Goal: Navigation & Orientation: Find specific page/section

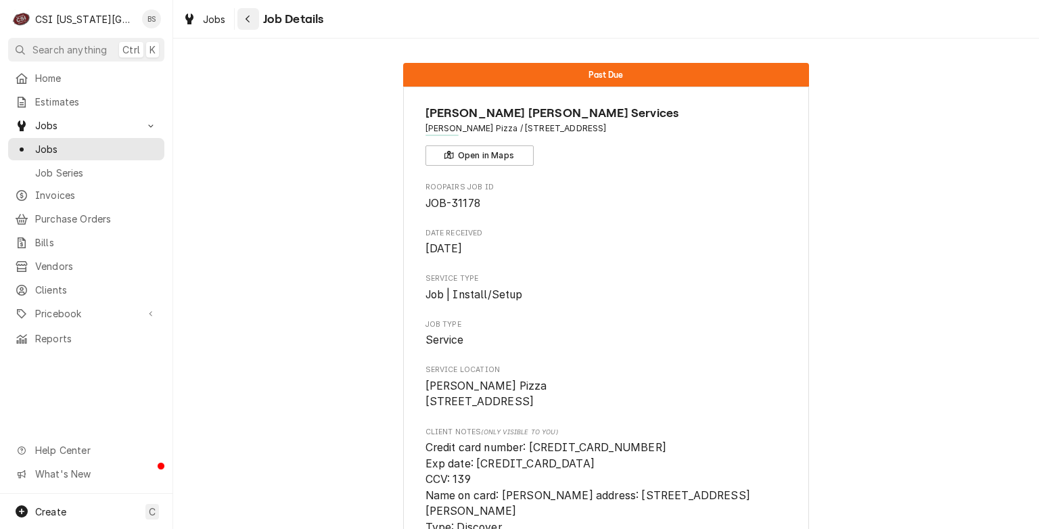
click at [256, 18] on button "Navigate back" at bounding box center [248, 19] width 22 height 22
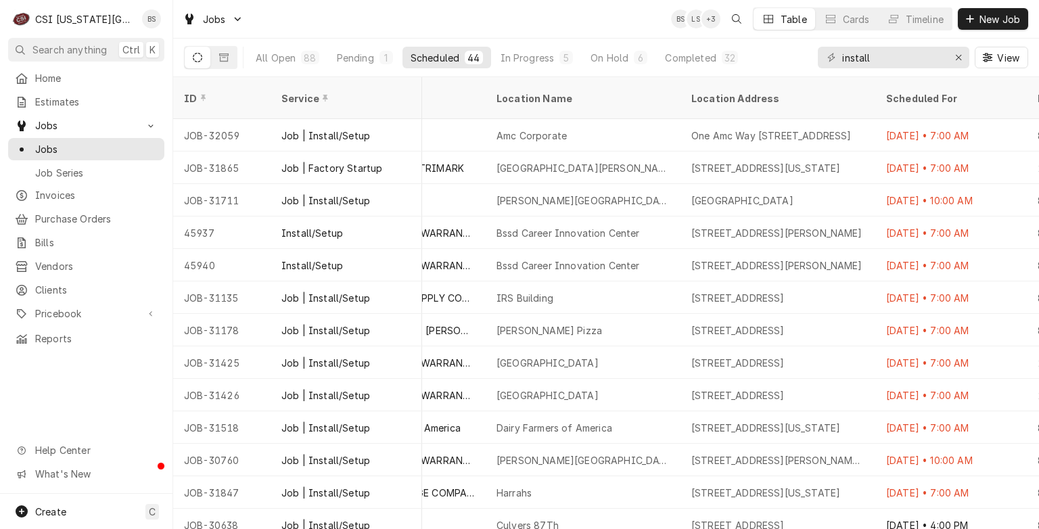
scroll to position [0, 775]
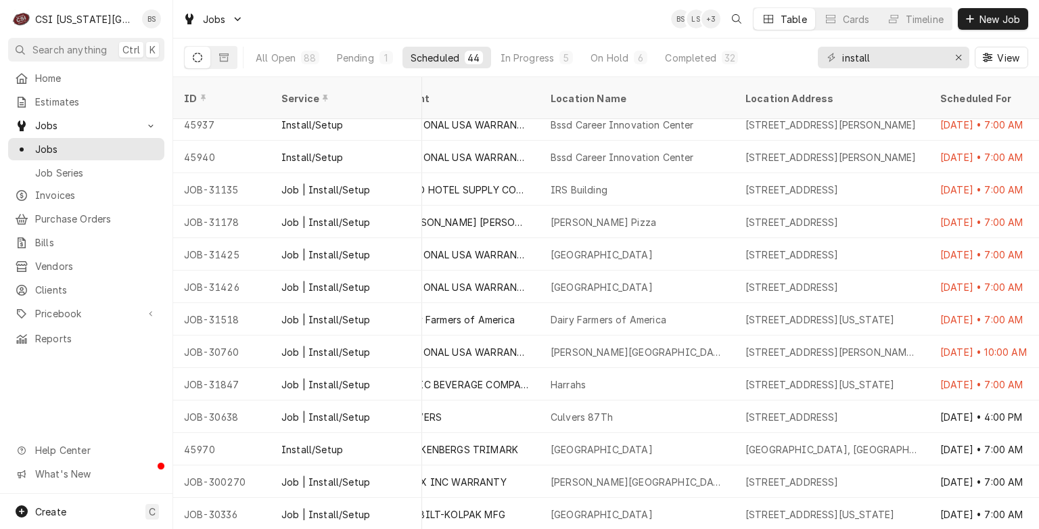
scroll to position [135, 694]
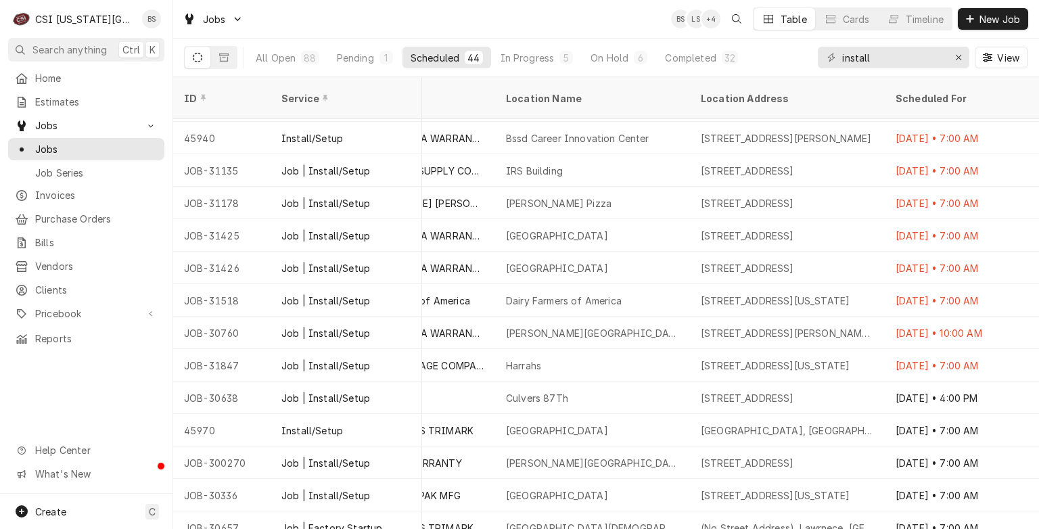
scroll to position [135, 739]
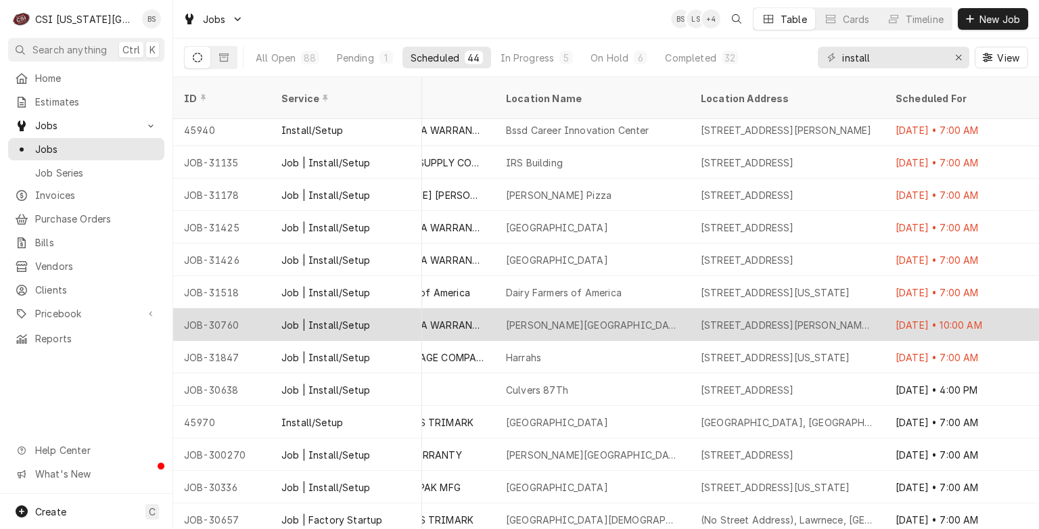
click at [533, 318] on div "John Knox Village - Courtyard Cafe" at bounding box center [592, 325] width 173 height 14
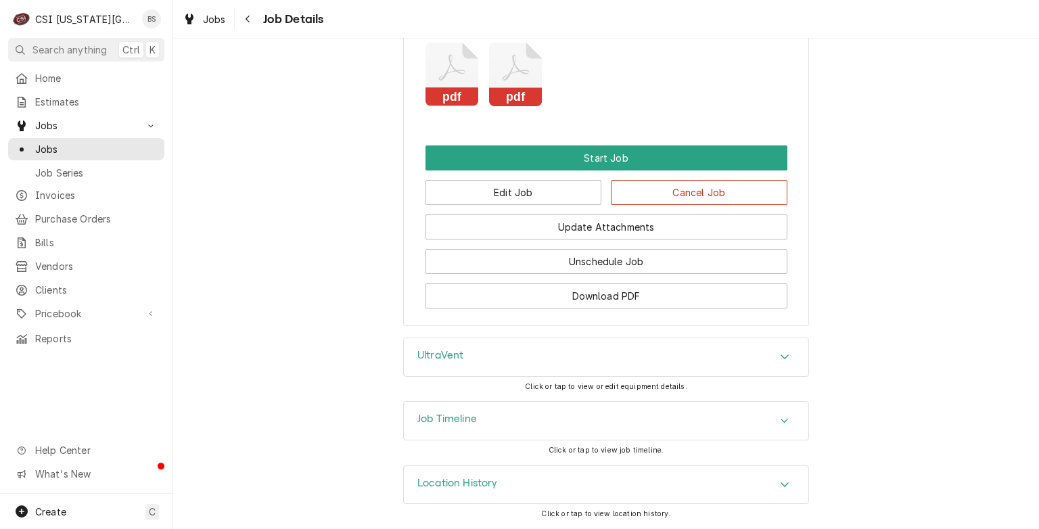
scroll to position [1647, 0]
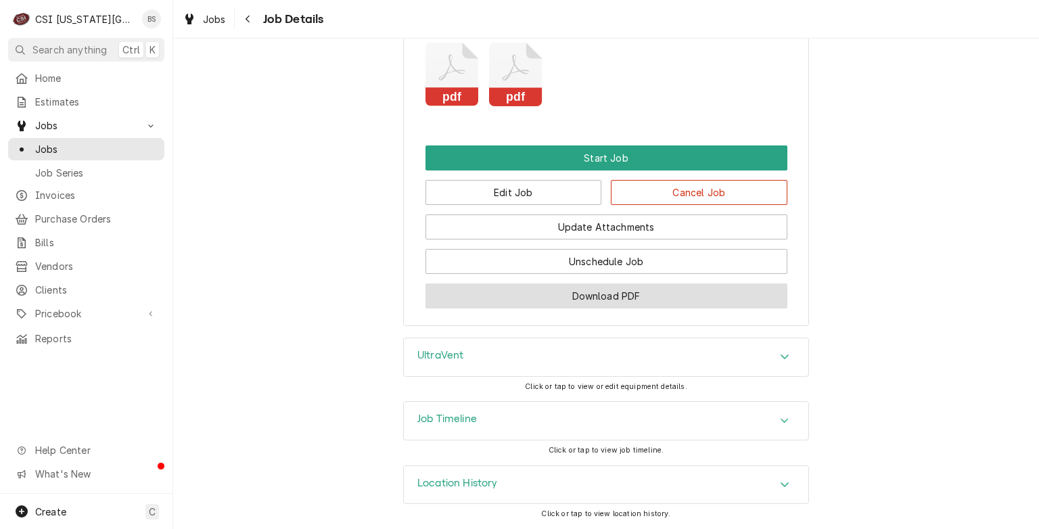
click at [476, 290] on button "Download PDF" at bounding box center [607, 295] width 362 height 25
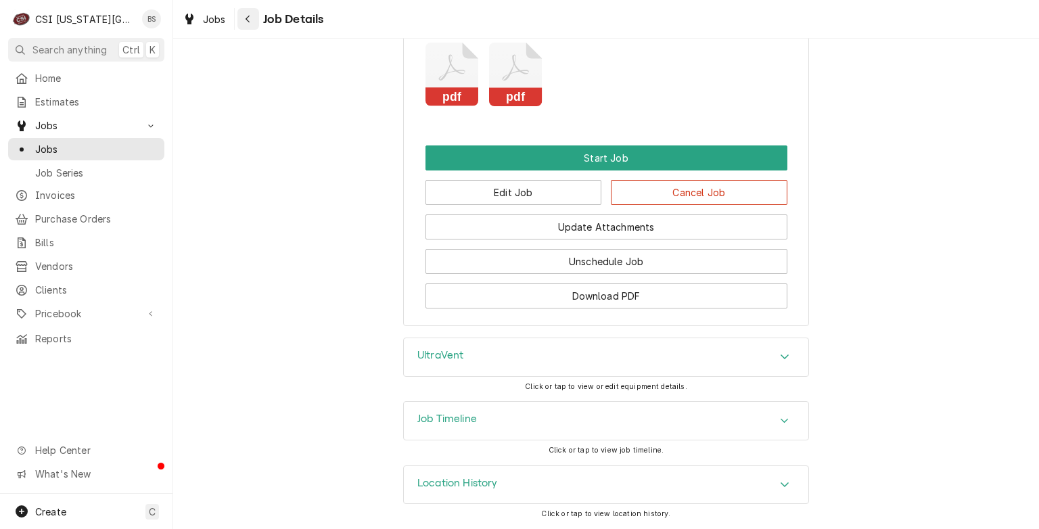
click at [242, 15] on div "Navigate back" at bounding box center [249, 19] width 14 height 14
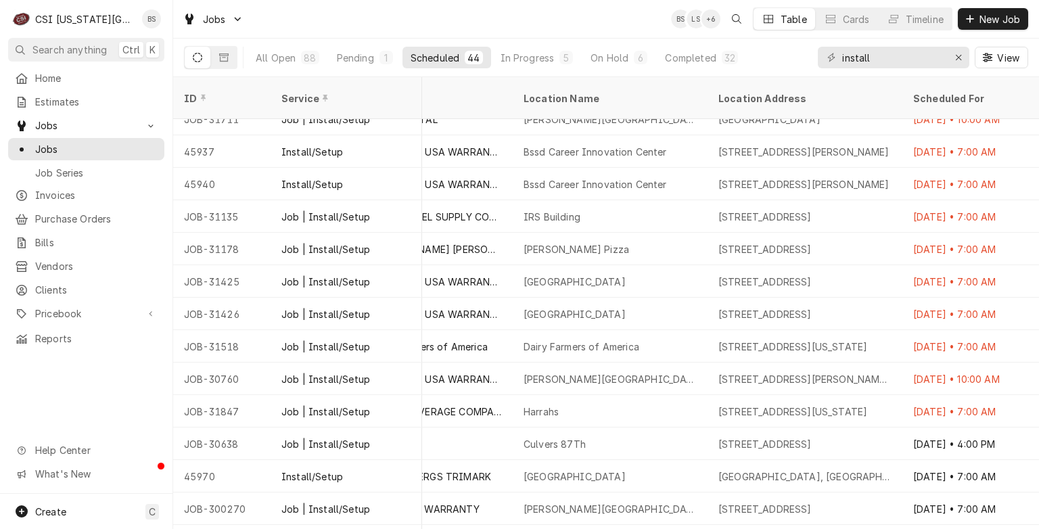
scroll to position [108, 721]
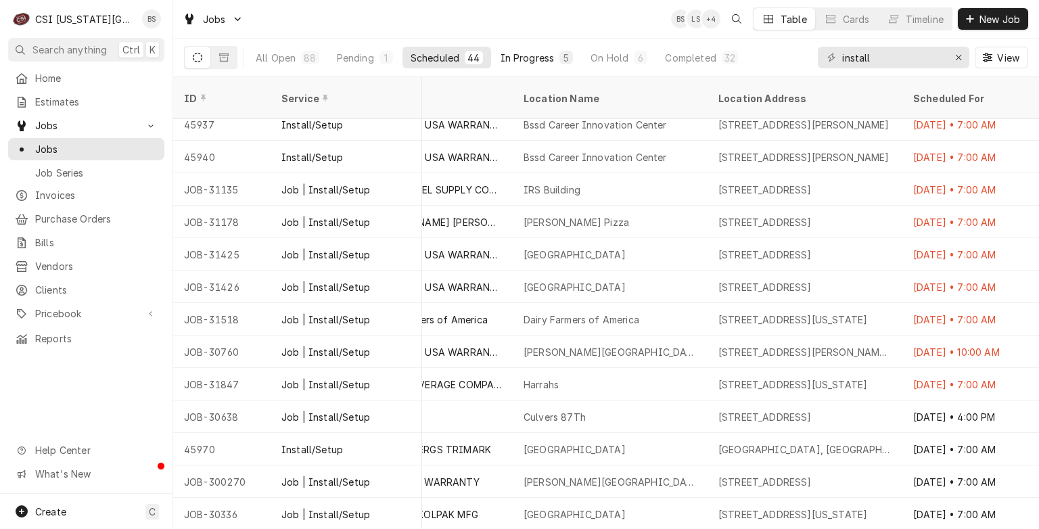
click at [518, 57] on div "In Progress" at bounding box center [528, 58] width 54 height 14
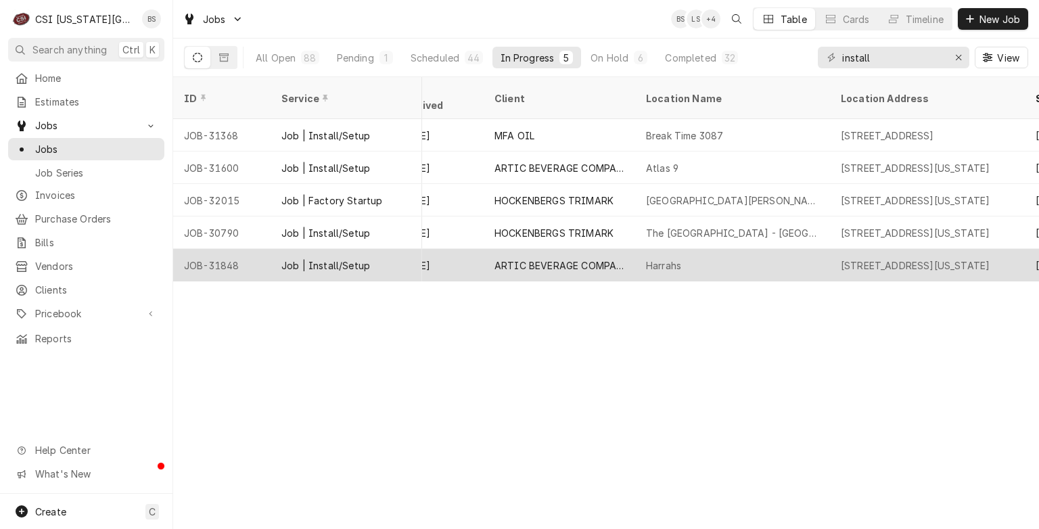
scroll to position [0, 598]
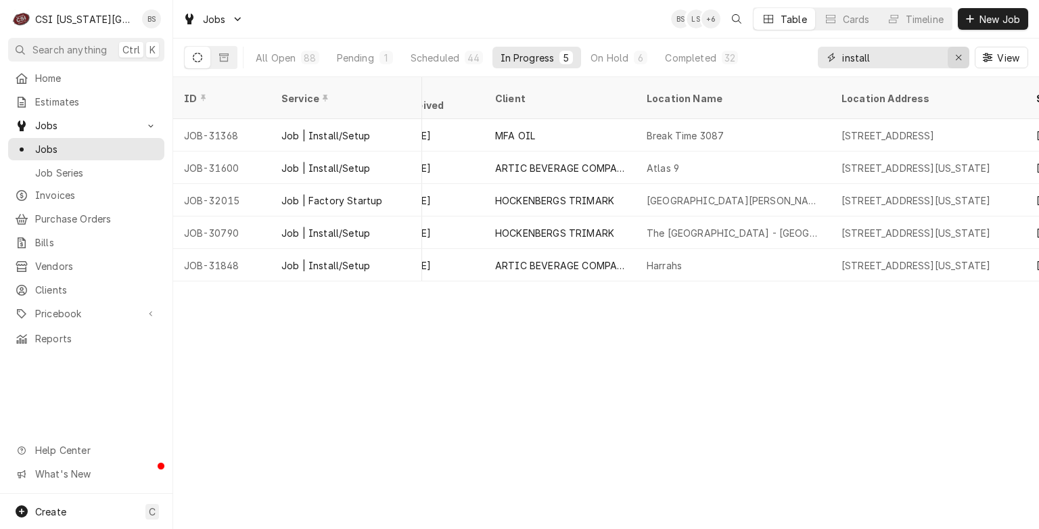
click at [961, 58] on icon "Erase input" at bounding box center [958, 57] width 7 height 9
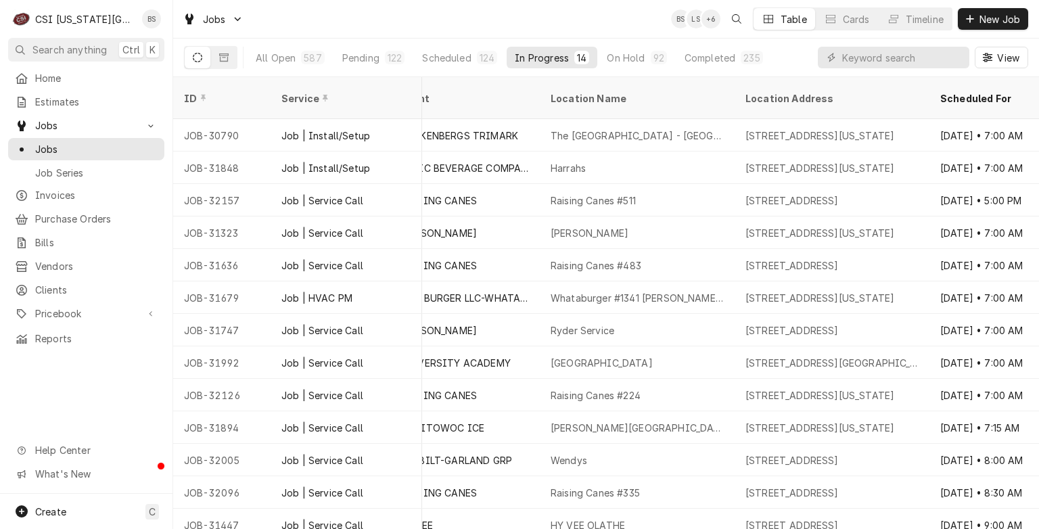
scroll to position [0, 721]
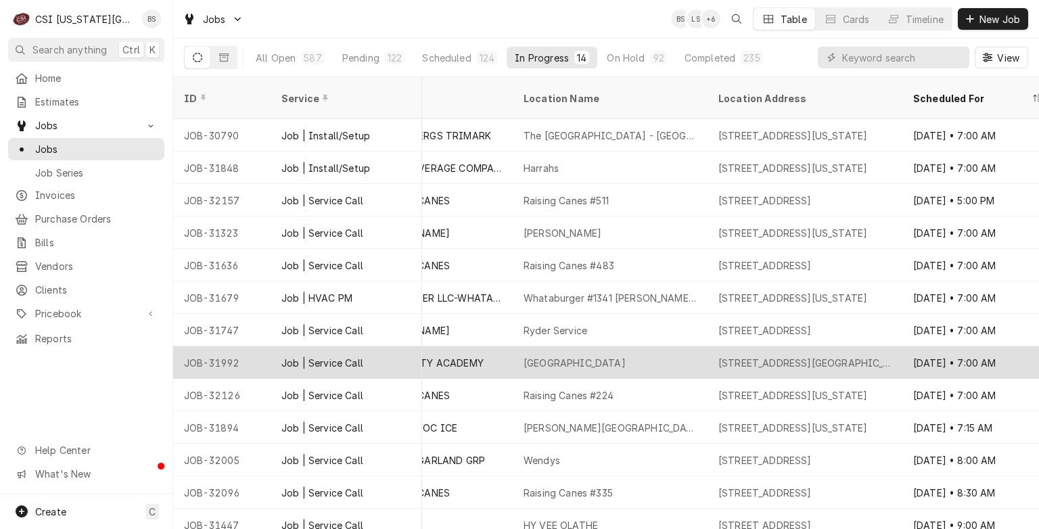
click at [649, 346] on div "[GEOGRAPHIC_DATA]" at bounding box center [610, 362] width 195 height 32
